Goal: Task Accomplishment & Management: Use online tool/utility

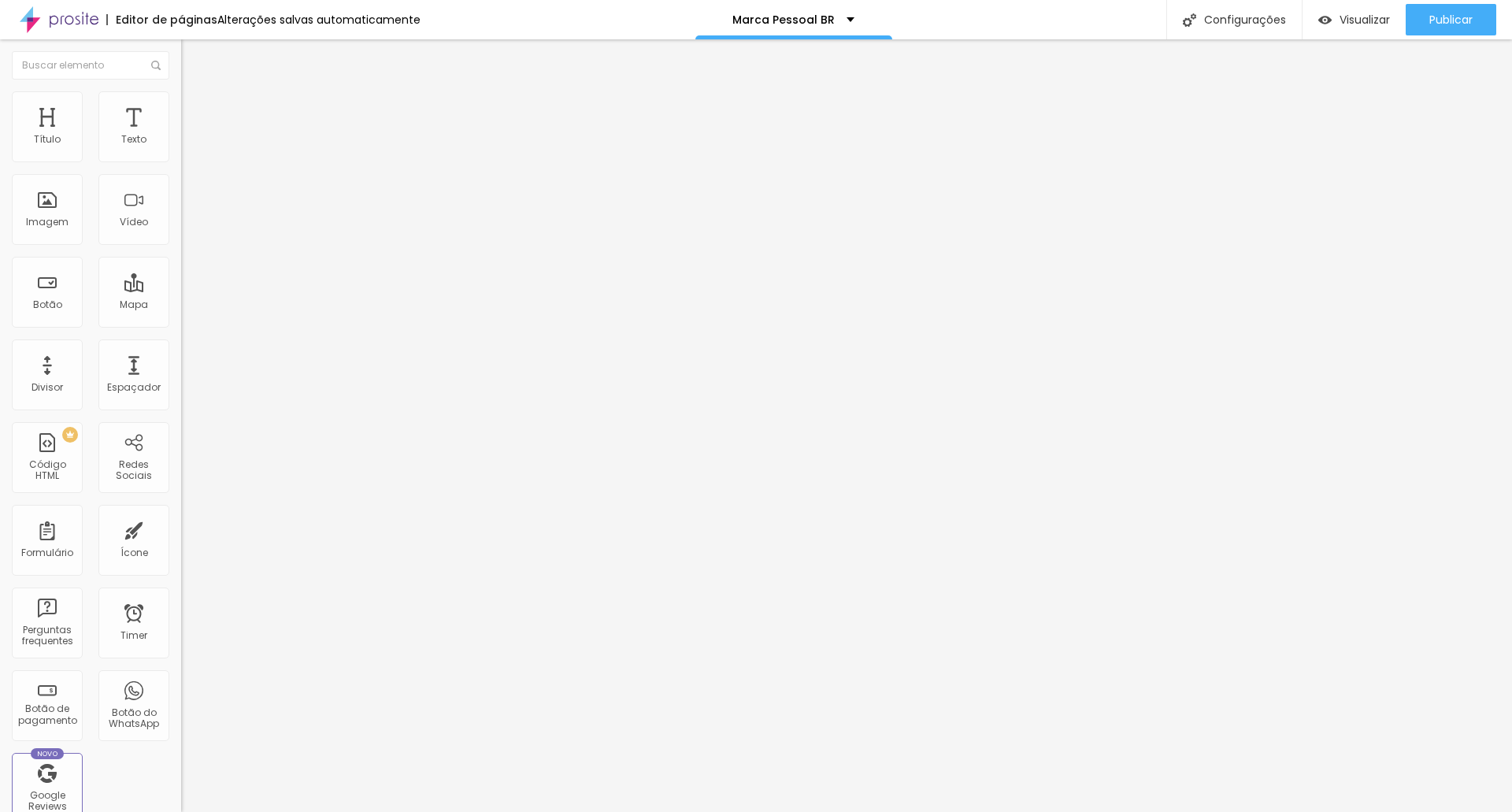
click at [181, 187] on div "Texto ãgendar Sessão Alinhamento Tamanho Normal Pequeno Normal Grande Link URL …" at bounding box center [272, 243] width 181 height 239
type input "Garanta a sua vaga"
click at [181, 173] on span "Titulo 4" at bounding box center [202, 165] width 42 height 16
type input "42"
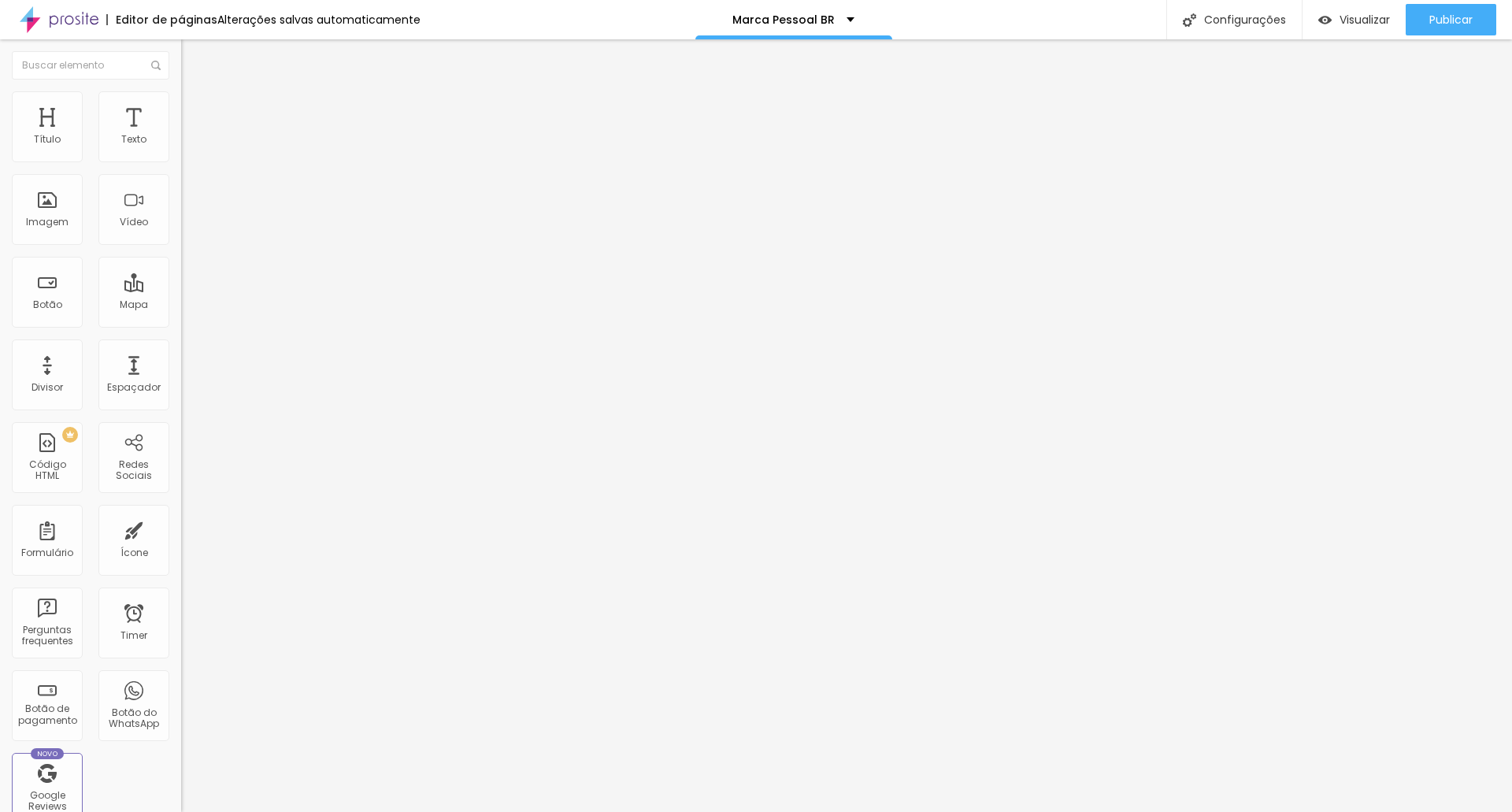
type input "42"
type input "35"
type input "34"
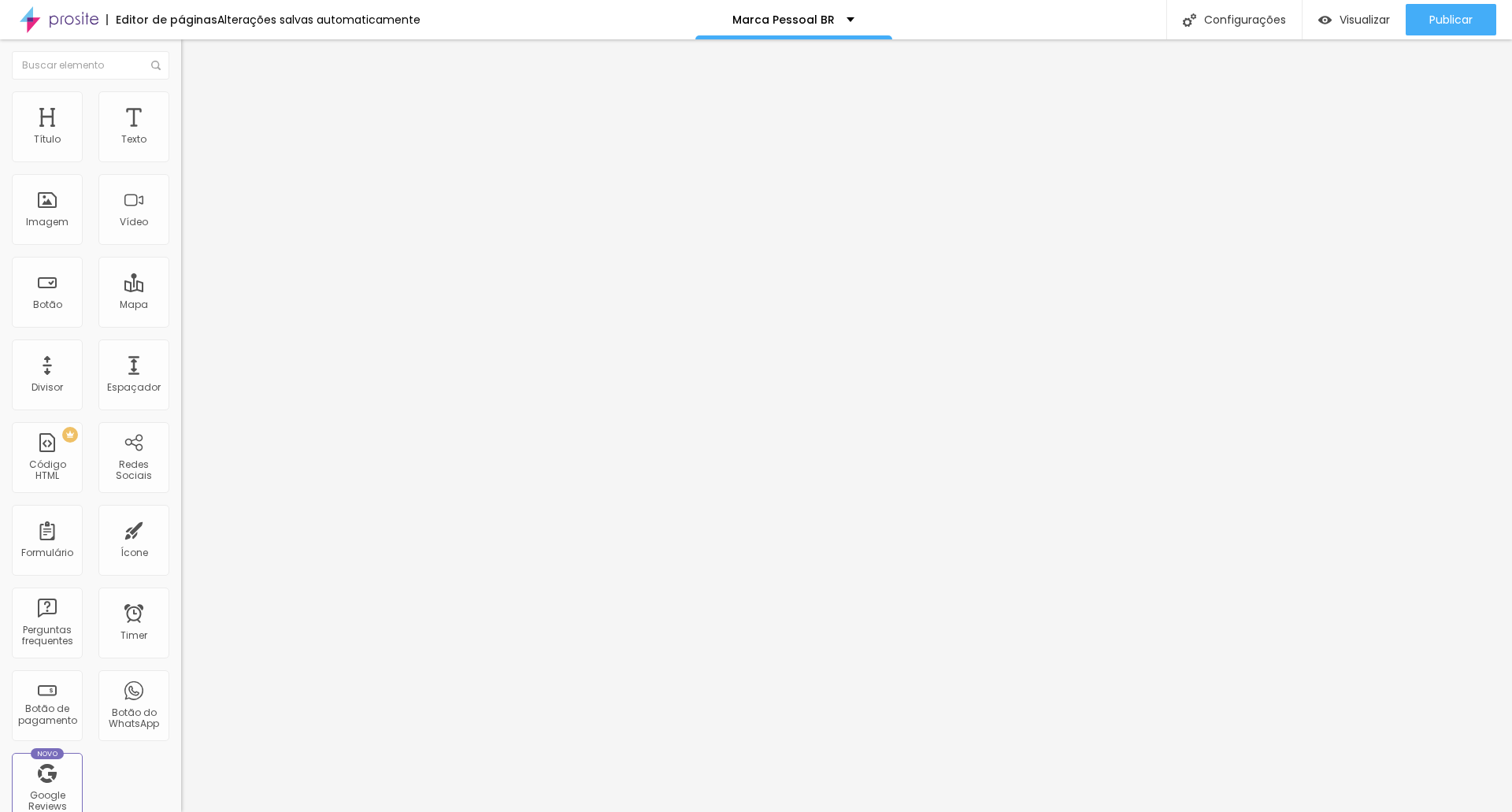
type input "22"
type input "21"
type input "20"
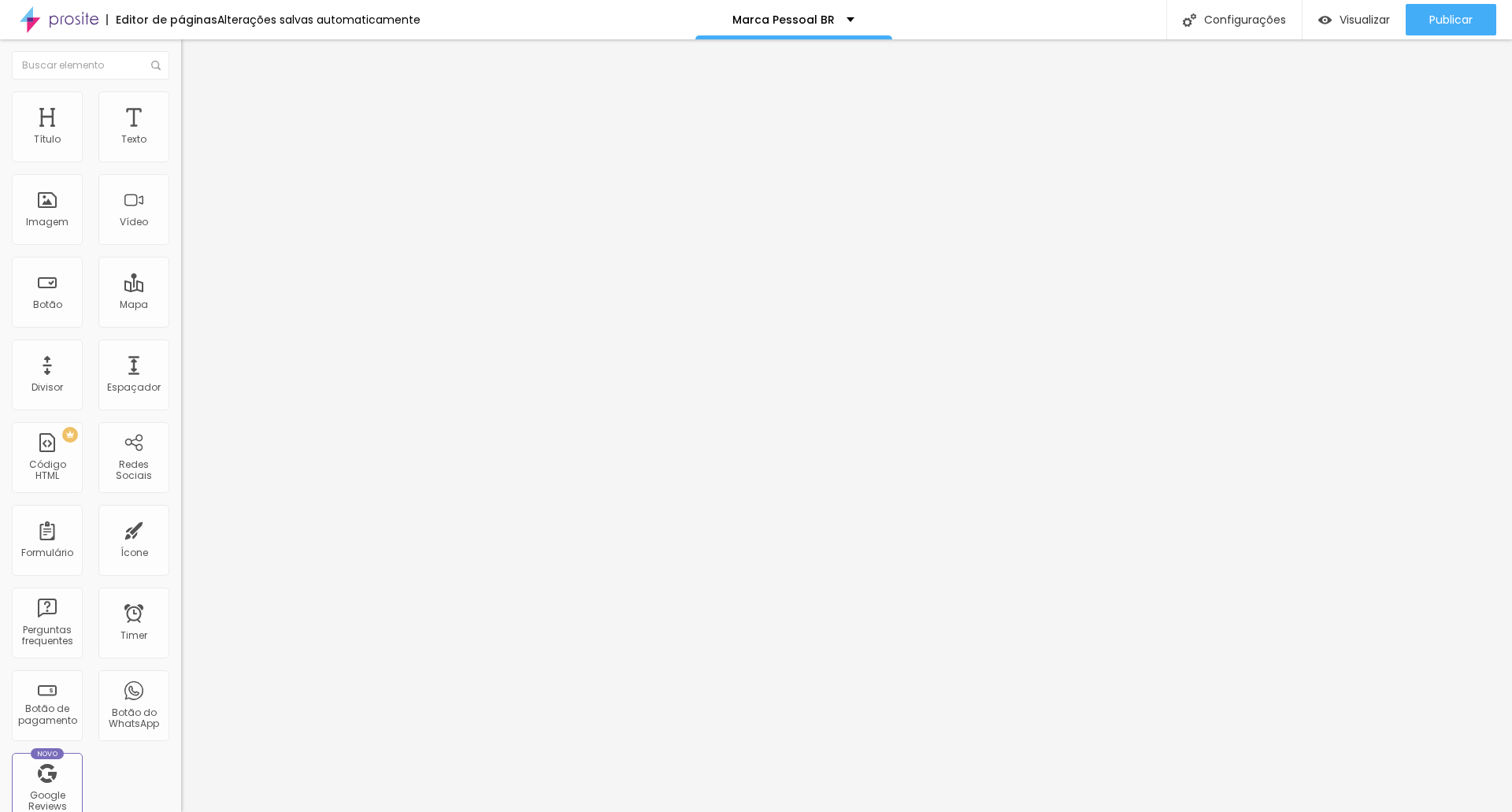
type input "20"
drag, startPoint x: 69, startPoint y: 331, endPoint x: 44, endPoint y: 334, distance: 25.2
type input "20"
click at [181, 375] on input "range" at bounding box center [232, 381] width 102 height 13
click at [195, 106] on span "Avançado" at bounding box center [221, 102] width 52 height 14
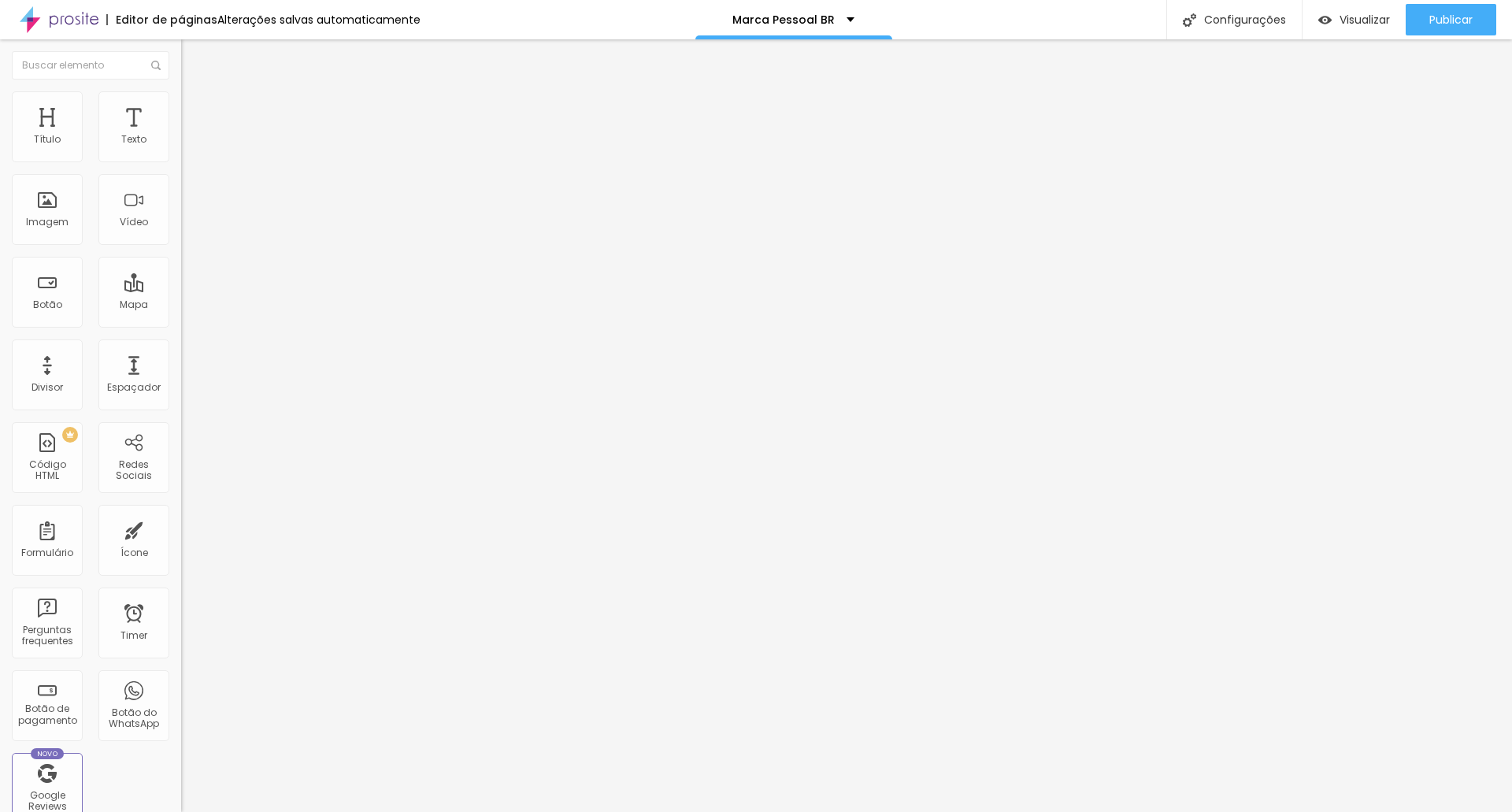
click at [181, 91] on li "Estilo" at bounding box center [272, 83] width 181 height 16
click at [181, 136] on span "Trocar imagem" at bounding box center [224, 129] width 86 height 14
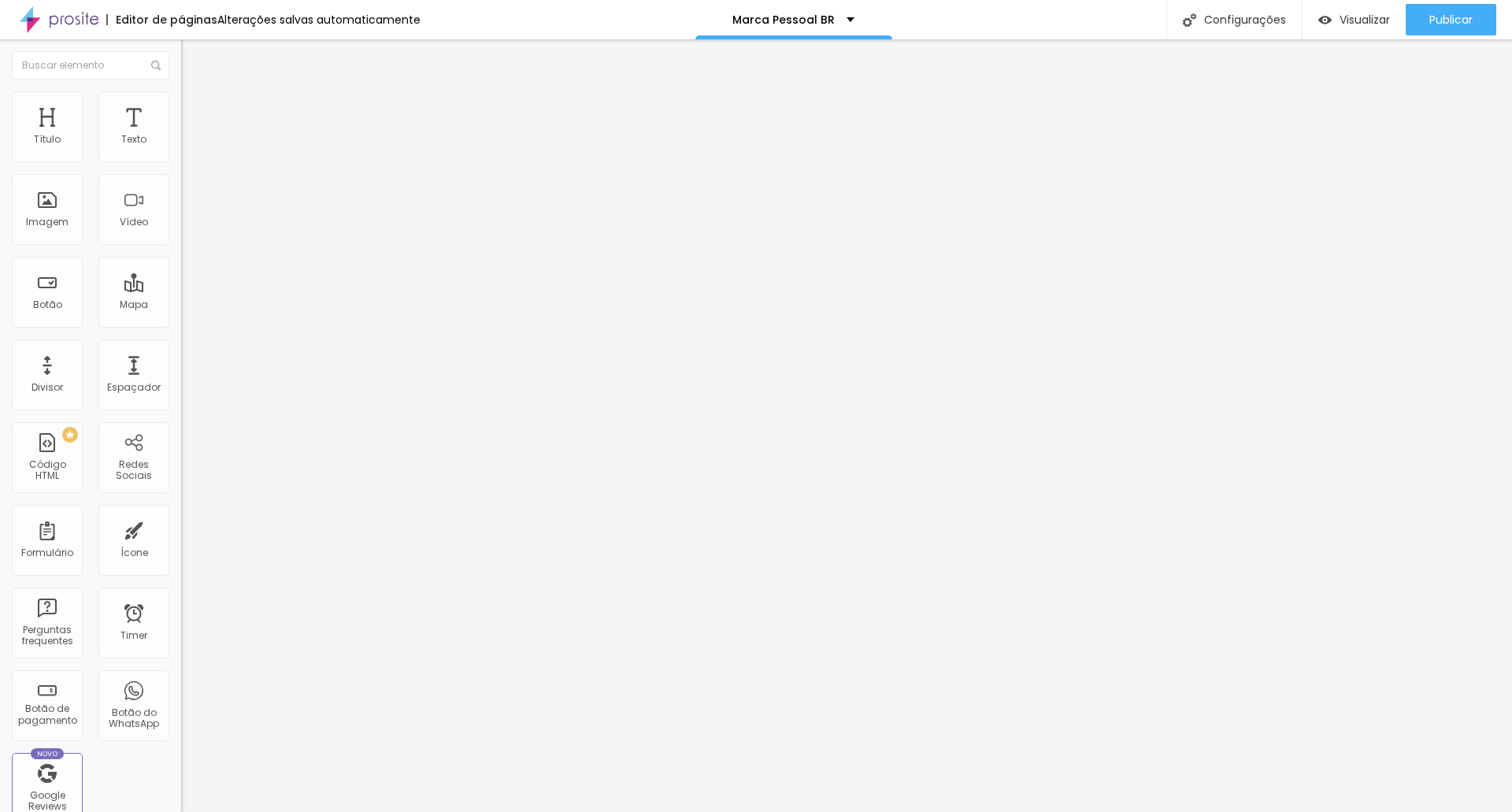
click at [181, 97] on img at bounding box center [188, 98] width 15 height 15
type input "60"
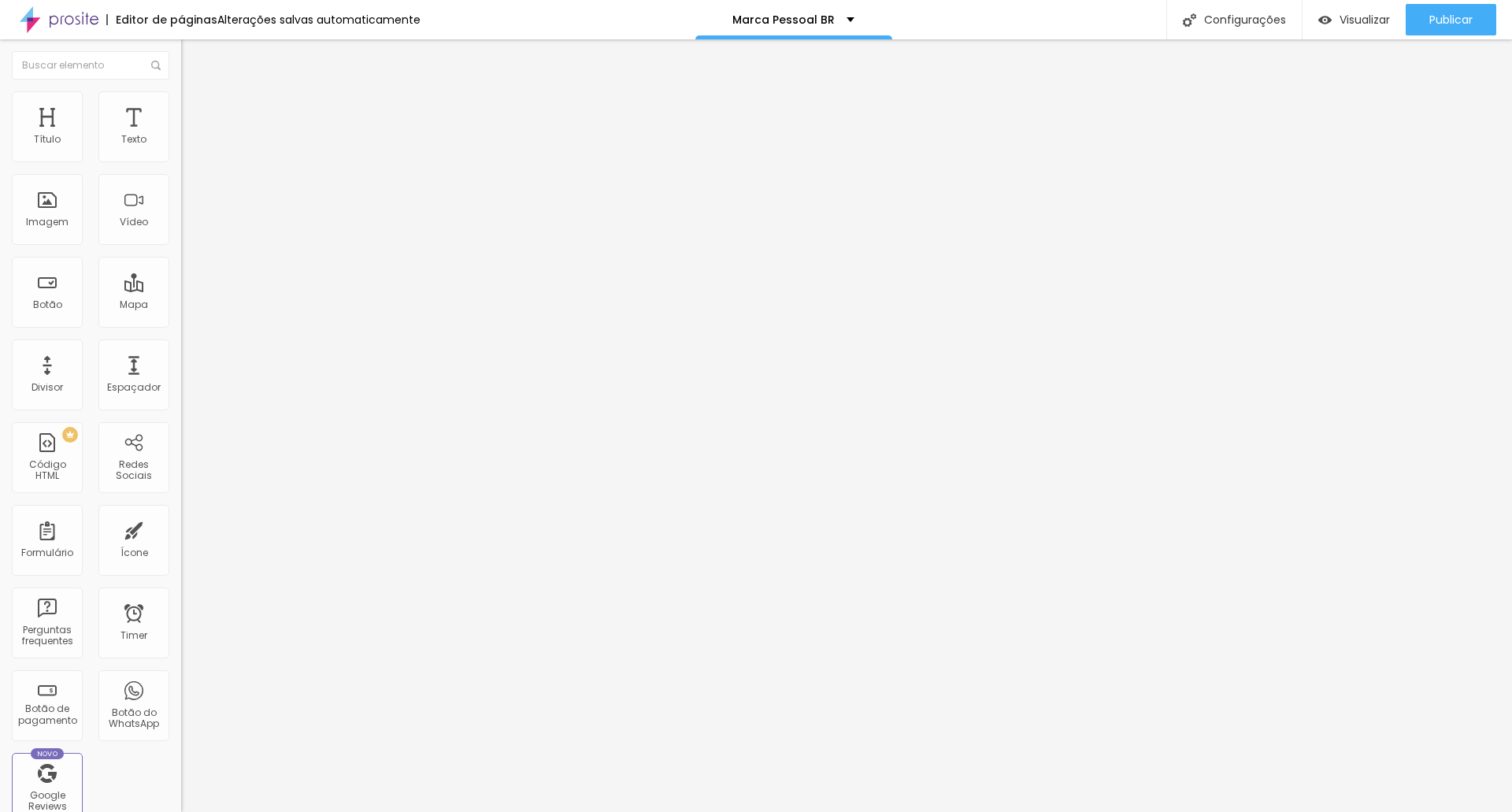
click at [181, 161] on input "range" at bounding box center [232, 154] width 102 height 13
type input "5"
type input "16"
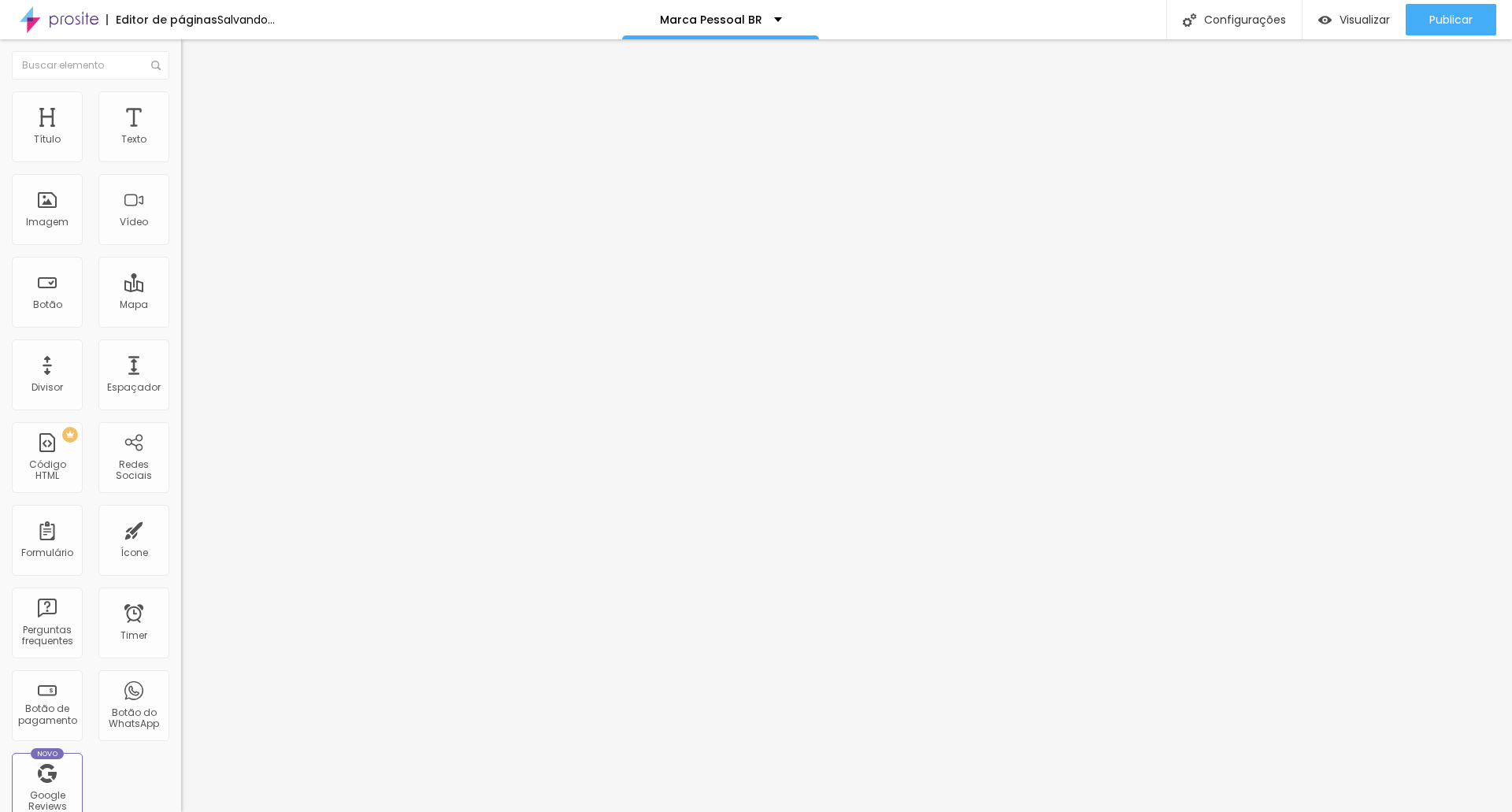
type input "13"
type input "3"
type input "0"
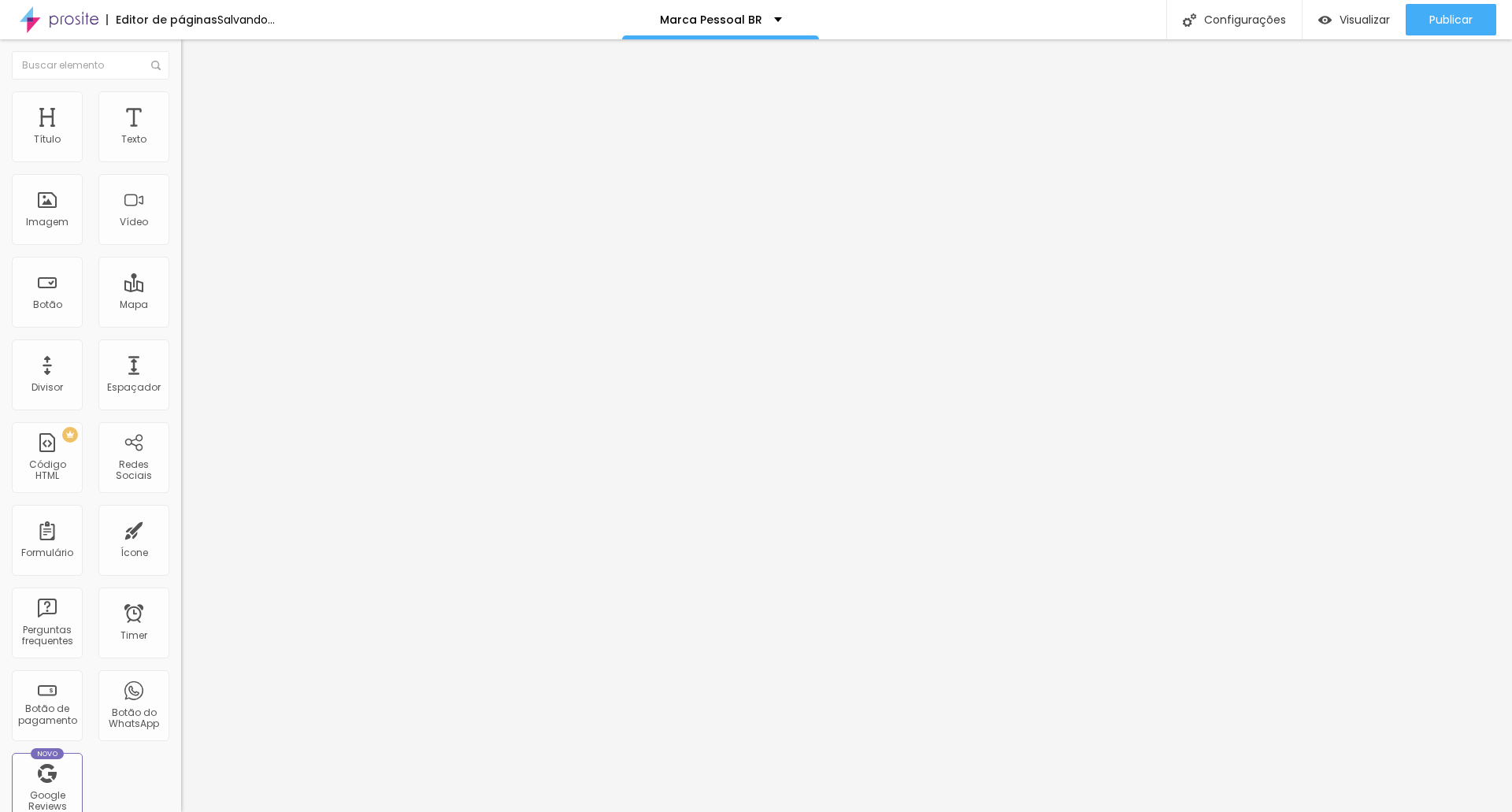
type input "0"
click at [181, 345] on input "range" at bounding box center [232, 351] width 102 height 13
click at [181, 393] on span "DESATIVADO" at bounding box center [209, 400] width 57 height 14
click at [187, 425] on icon "button" at bounding box center [192, 430] width 10 height 10
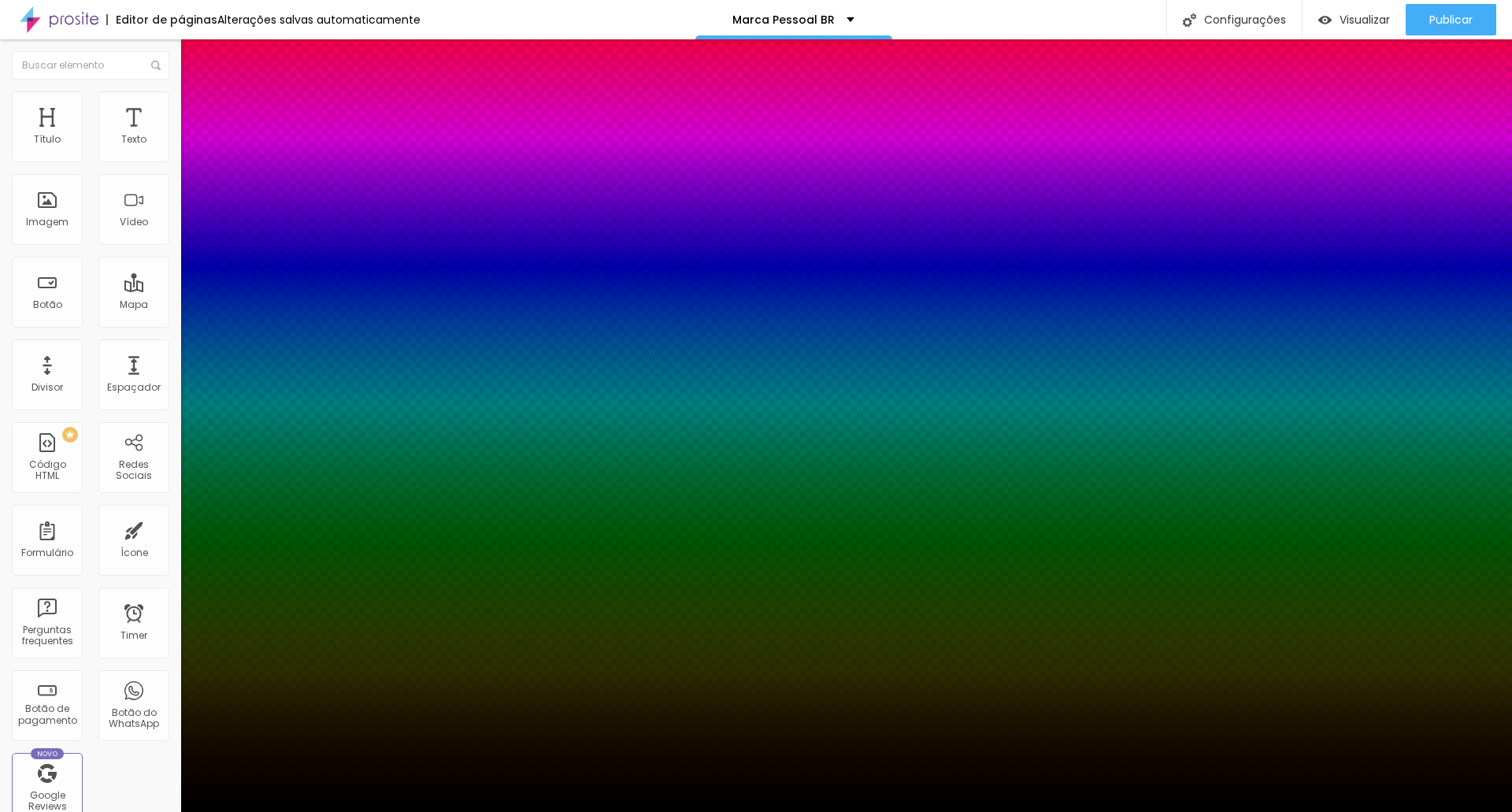
click at [291, 811] on div at bounding box center [756, 822] width 1512 height 0
click at [880, 811] on div at bounding box center [756, 812] width 1512 height 0
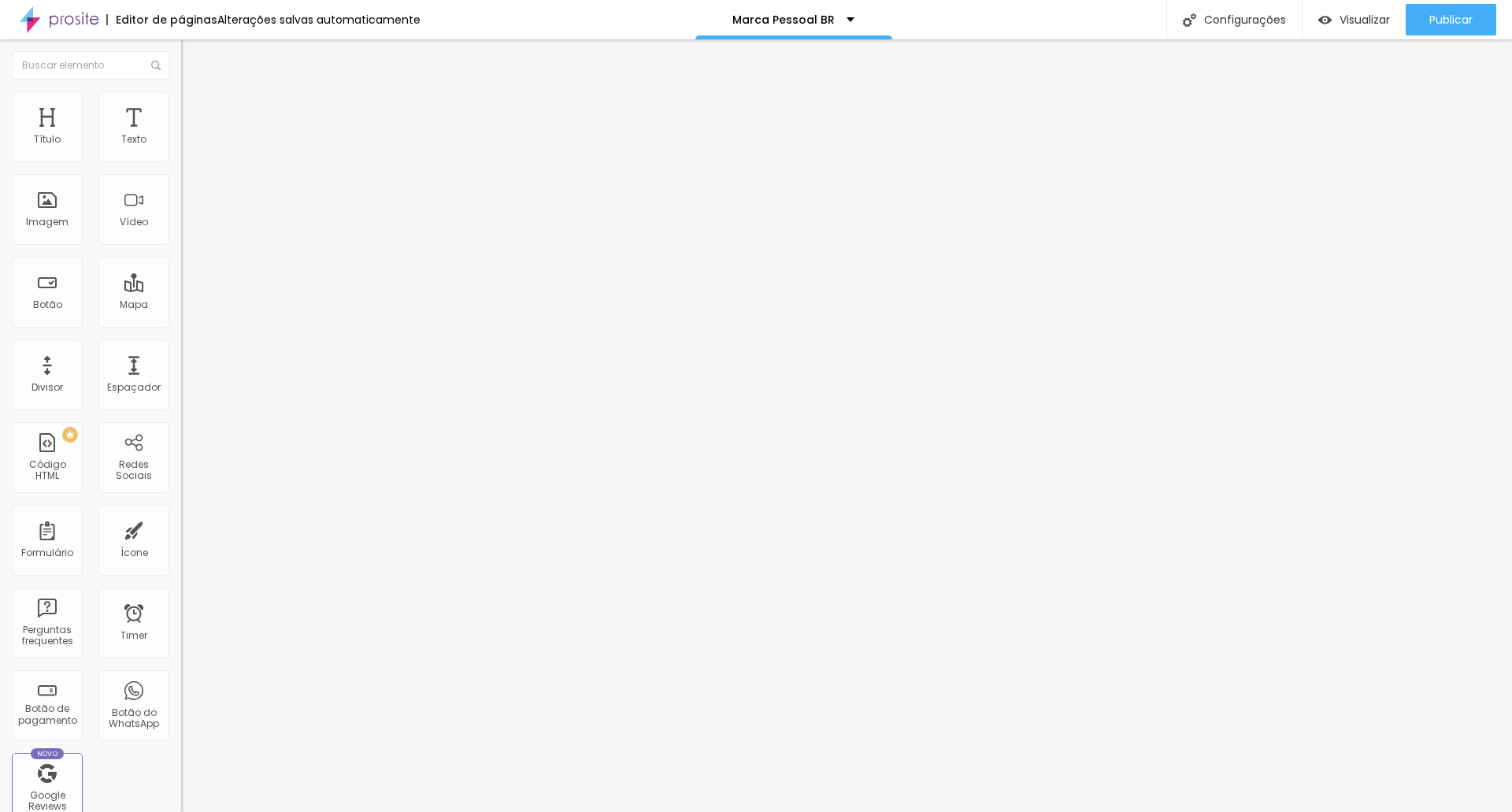
type textarea "1"
drag, startPoint x: 162, startPoint y: 173, endPoint x: 131, endPoint y: 177, distance: 31.3
click at [181, 161] on input "[PHONE_NUMBER]" at bounding box center [275, 152] width 189 height 16
type input "[PHONE_NUMBER]"
click at [181, 513] on div "Editar Botão do WhatsApp Conteúdo Estilo Avançado Número do WhatsApp * [PHONE_N…" at bounding box center [272, 426] width 181 height 773
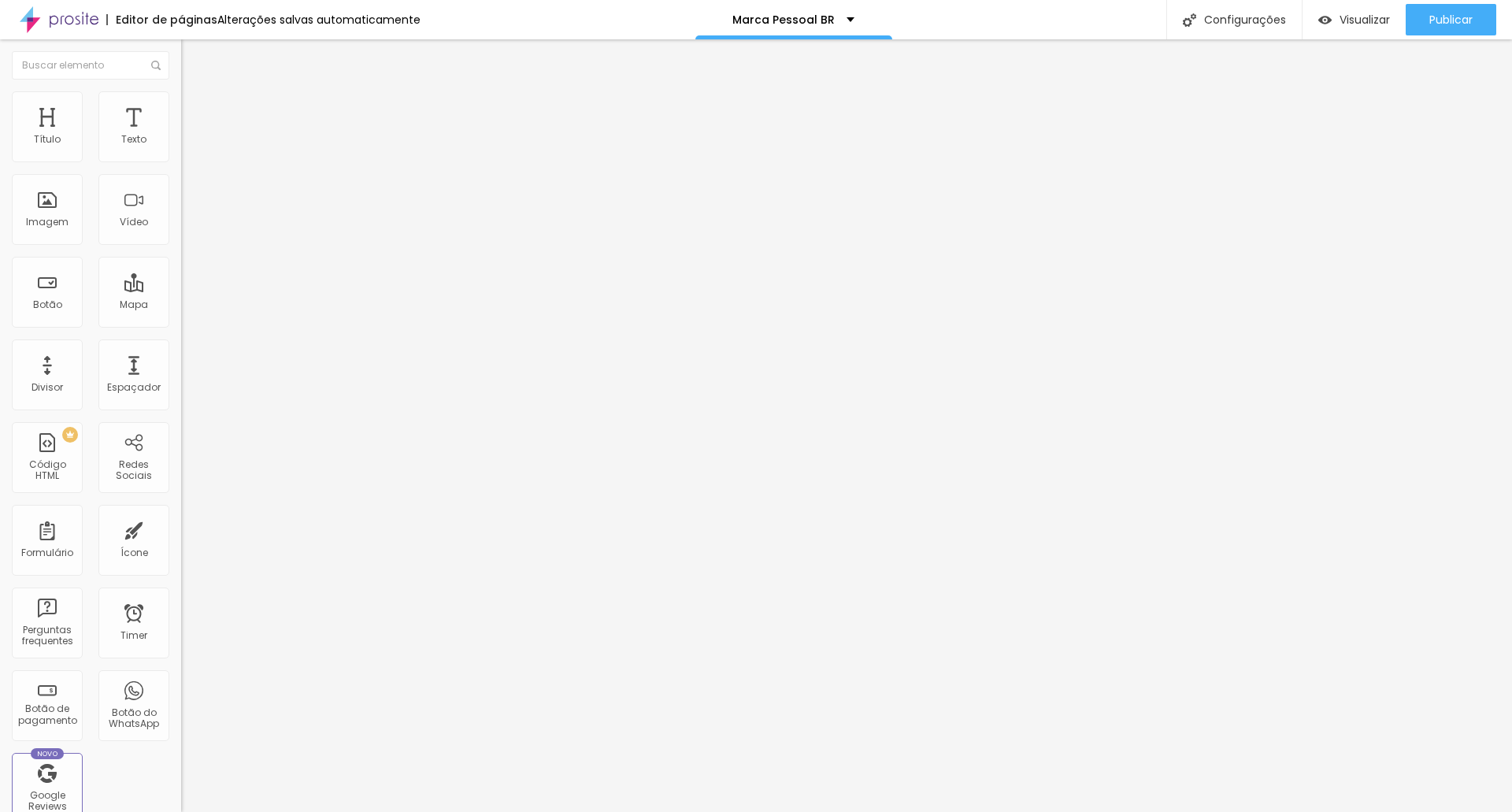
click at [181, 115] on li "Estilo" at bounding box center [272, 112] width 181 height 16
click at [195, 123] on span "Avançado" at bounding box center [221, 130] width 52 height 14
click at [1446, 18] on span "Publicar" at bounding box center [1451, 19] width 44 height 13
click at [181, 136] on span "Trocar imagem" at bounding box center [224, 129] width 86 height 14
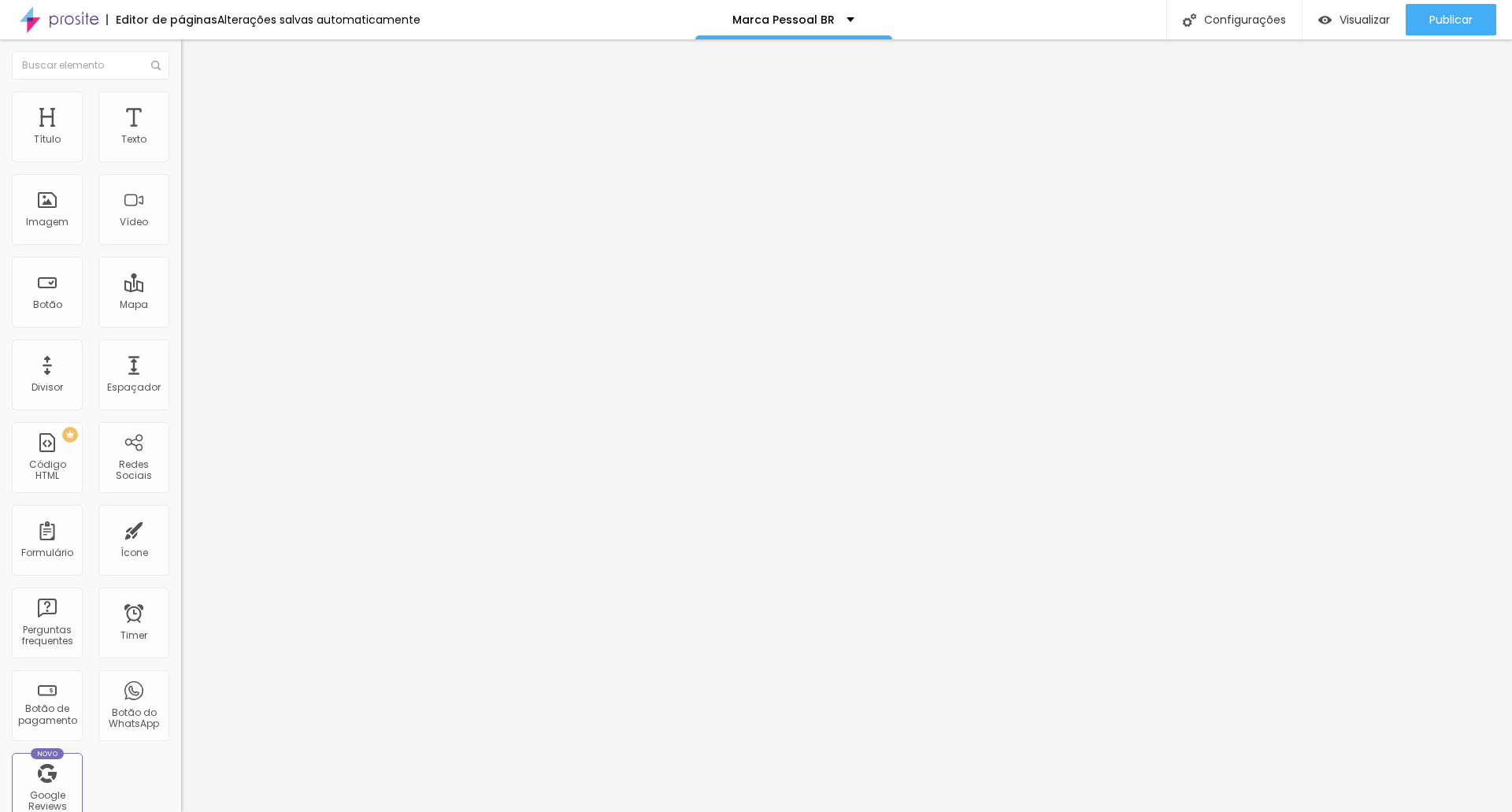
click at [181, 136] on span "Trocar imagem" at bounding box center [224, 129] width 86 height 14
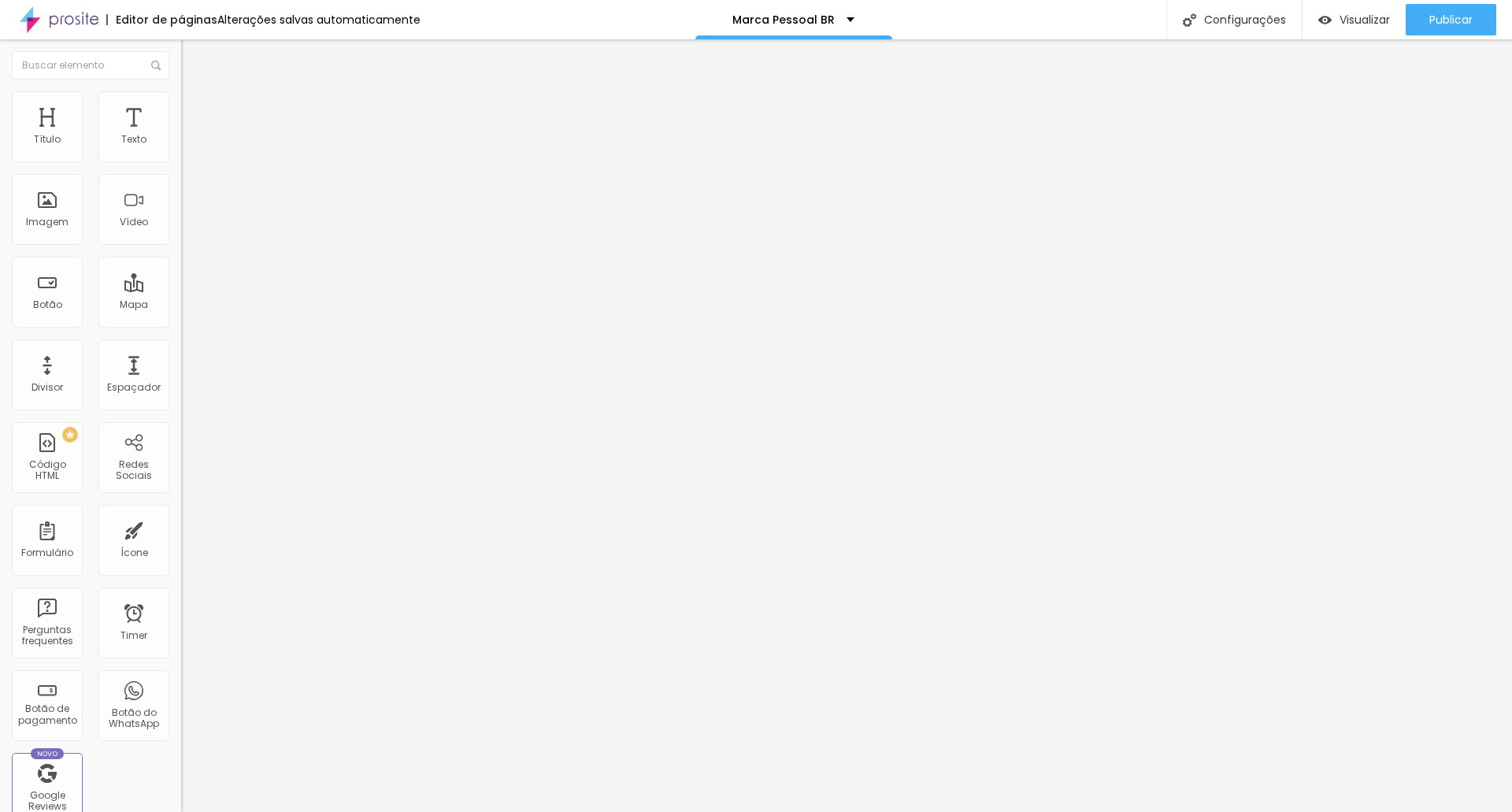
click at [181, 136] on span "Trocar imagem" at bounding box center [224, 129] width 86 height 14
click at [1444, 21] on span "Publicar" at bounding box center [1451, 19] width 44 height 13
click at [1347, 16] on span "Visualizar" at bounding box center [1365, 19] width 50 height 13
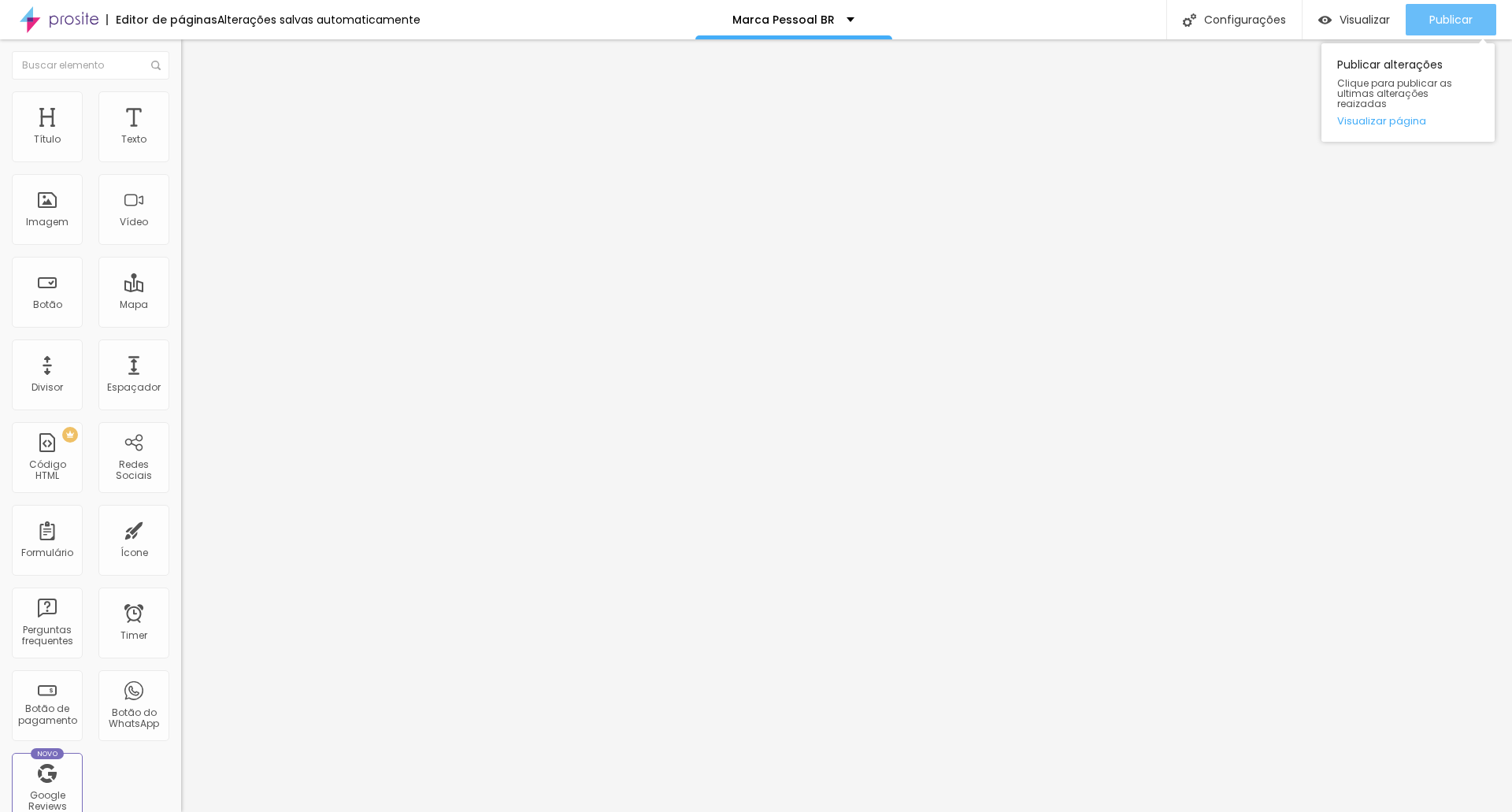
click at [1452, 23] on span "Publicar" at bounding box center [1451, 19] width 44 height 13
